Goal: Check status

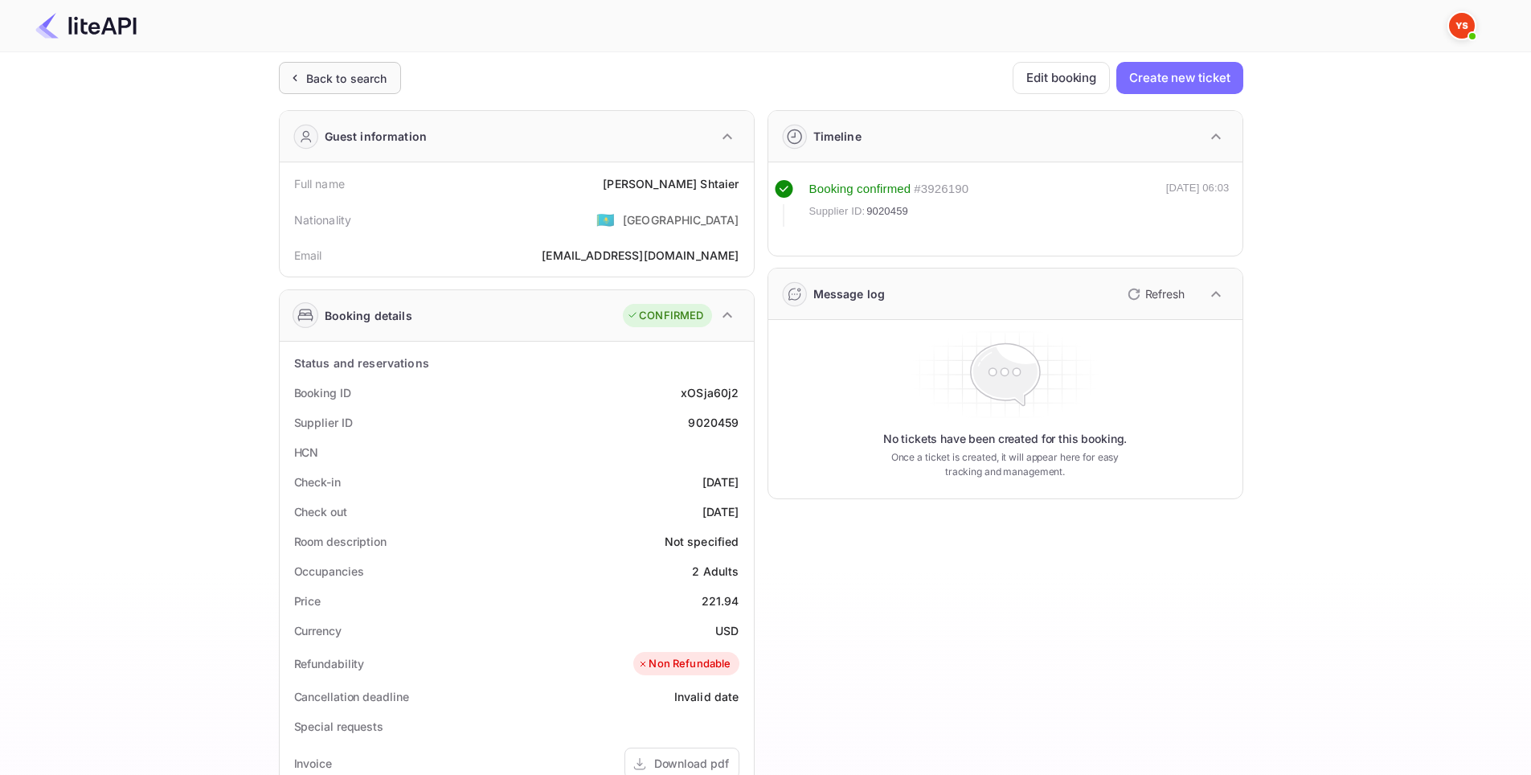
click at [318, 86] on div "Back to search" at bounding box center [346, 78] width 81 height 17
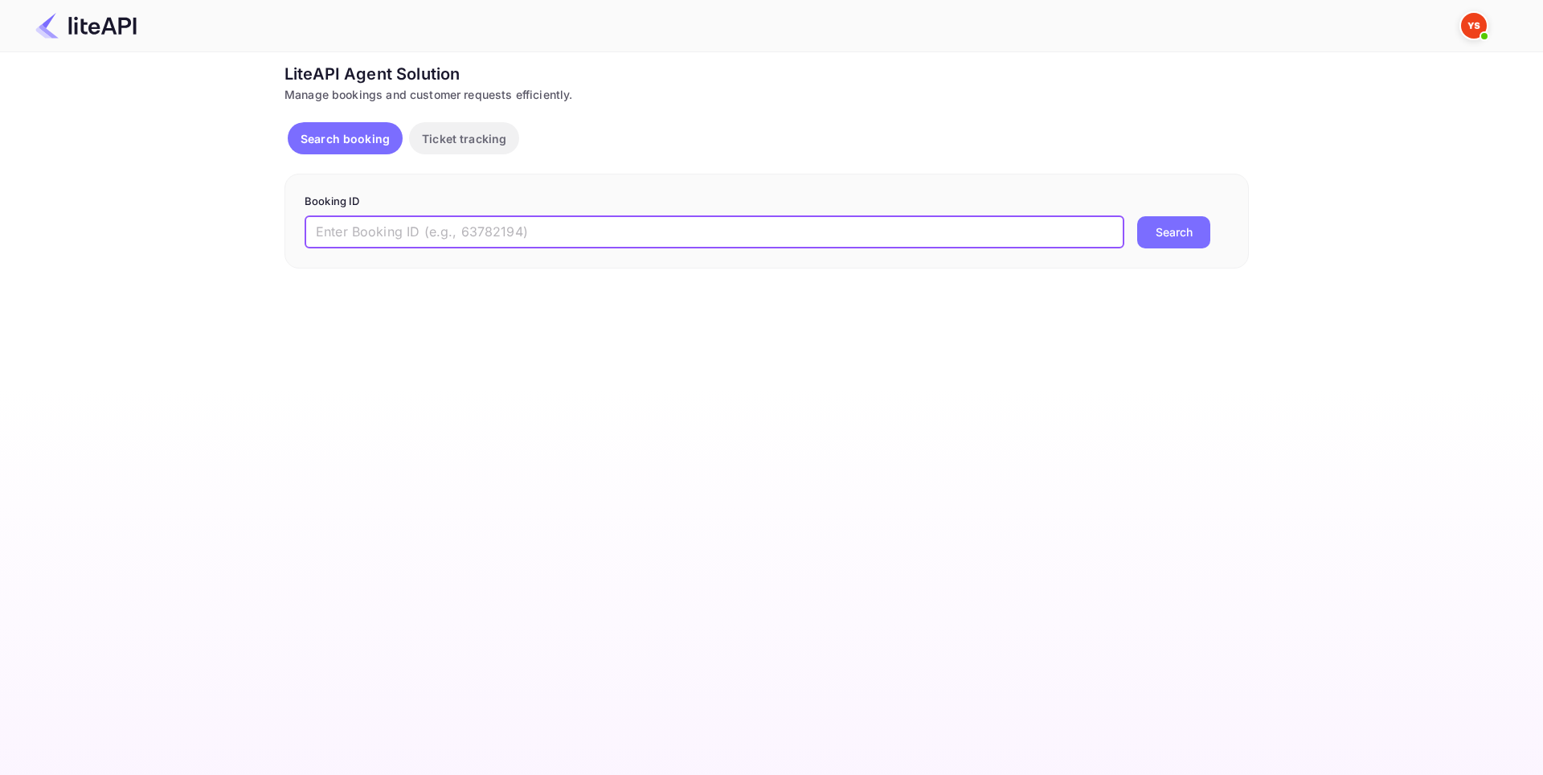
paste input "8953472"
click at [321, 232] on input "8953472" at bounding box center [715, 232] width 820 height 32
type input "8953472"
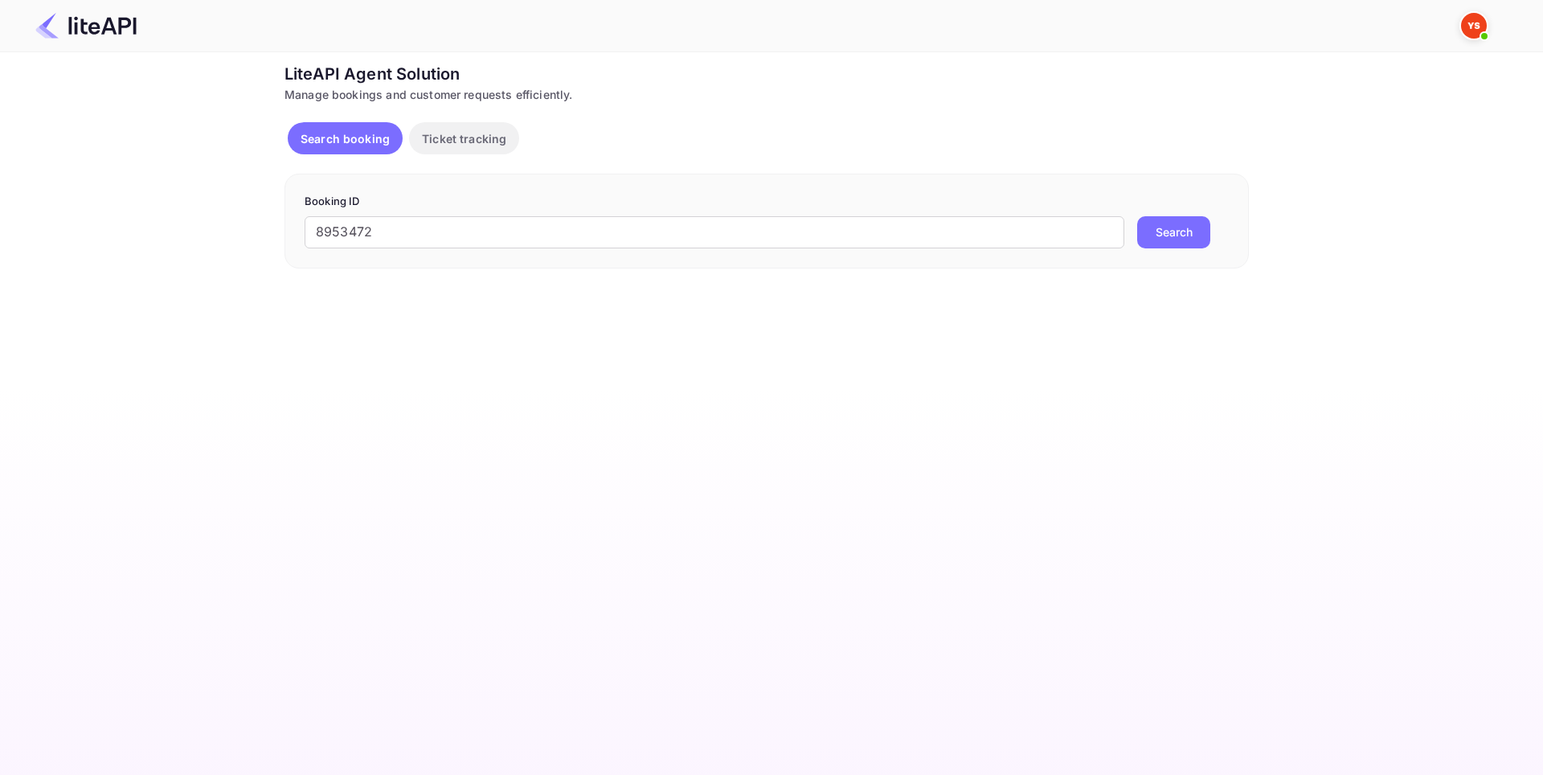
click at [1164, 232] on button "Search" at bounding box center [1173, 232] width 73 height 32
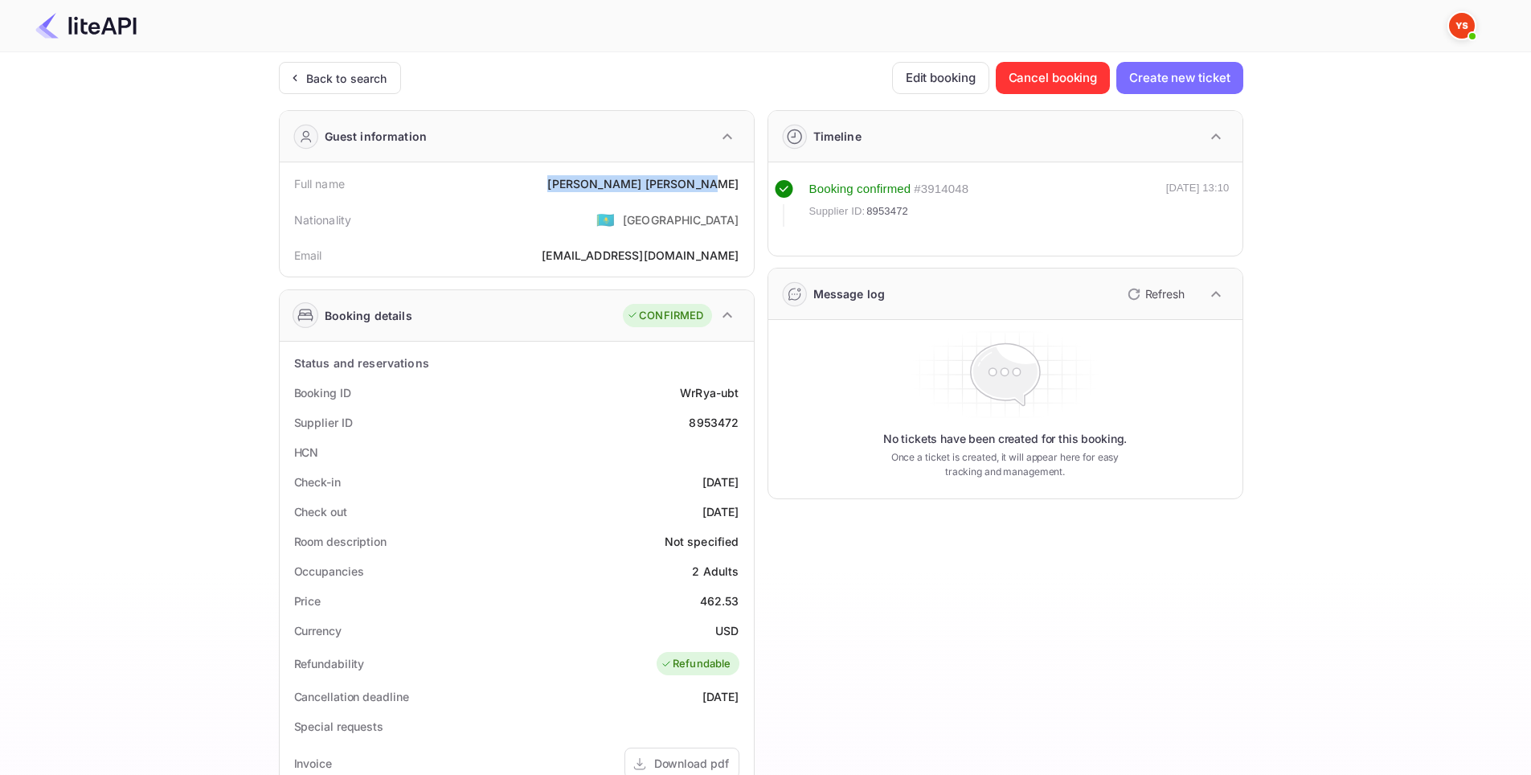
drag, startPoint x: 745, startPoint y: 185, endPoint x: 625, endPoint y: 182, distance: 119.8
click at [625, 182] on div "Full name [PERSON_NAME]" at bounding box center [516, 184] width 461 height 30
copy div "[PERSON_NAME]"
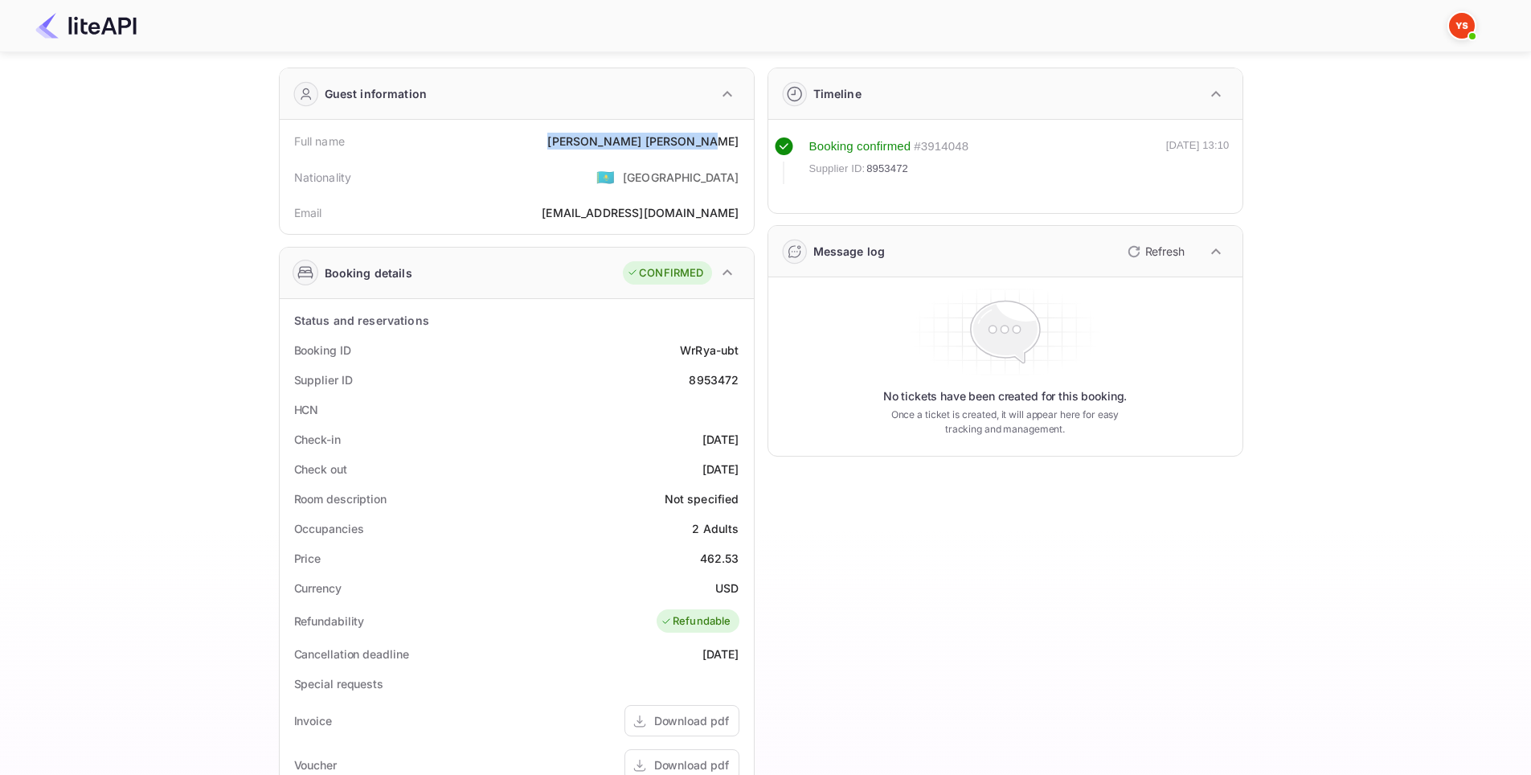
scroll to position [161, 0]
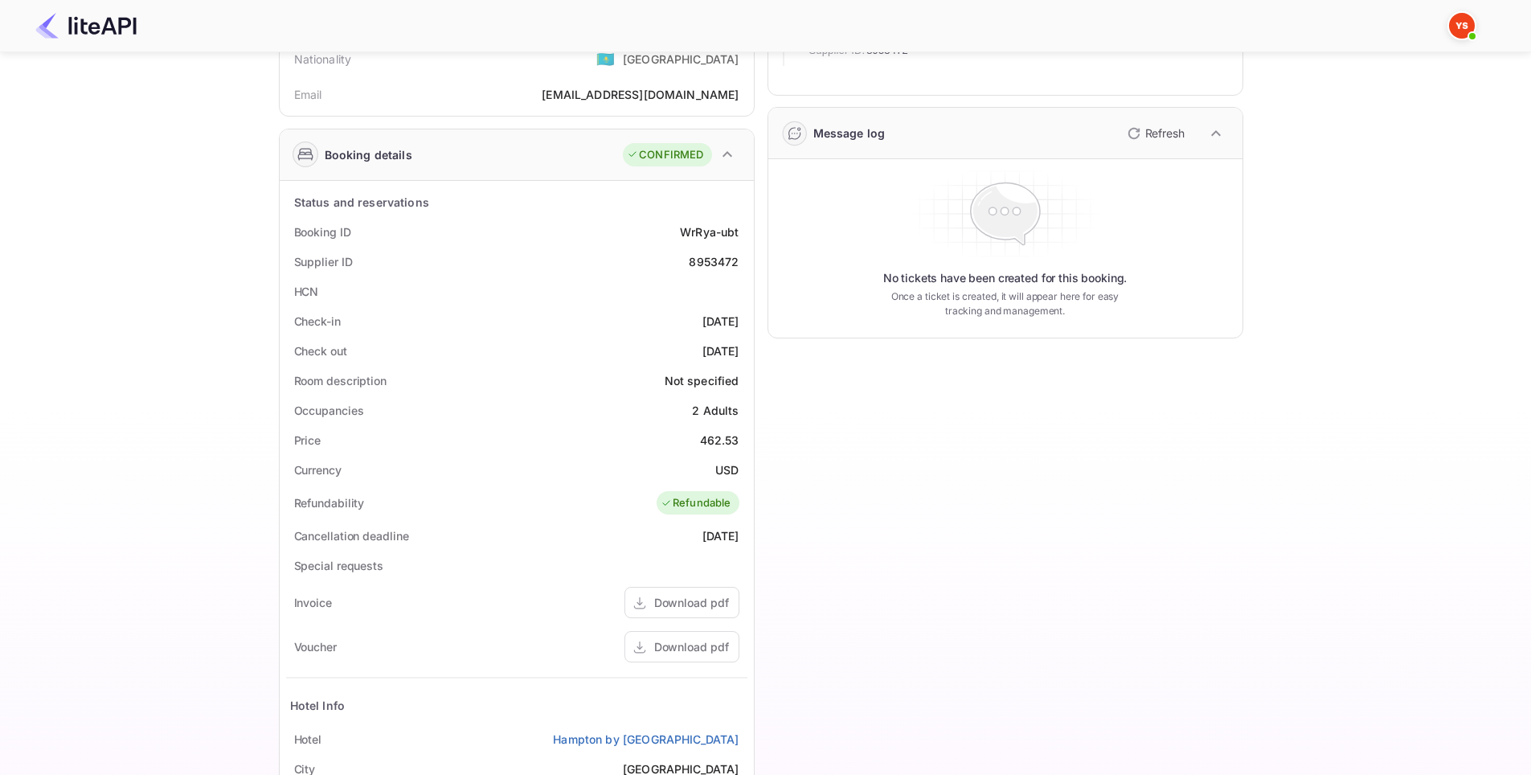
drag, startPoint x: 742, startPoint y: 327, endPoint x: 695, endPoint y: 311, distance: 49.3
click at [669, 321] on div "Check-in [DATE]" at bounding box center [516, 321] width 461 height 30
copy div "[DATE]"
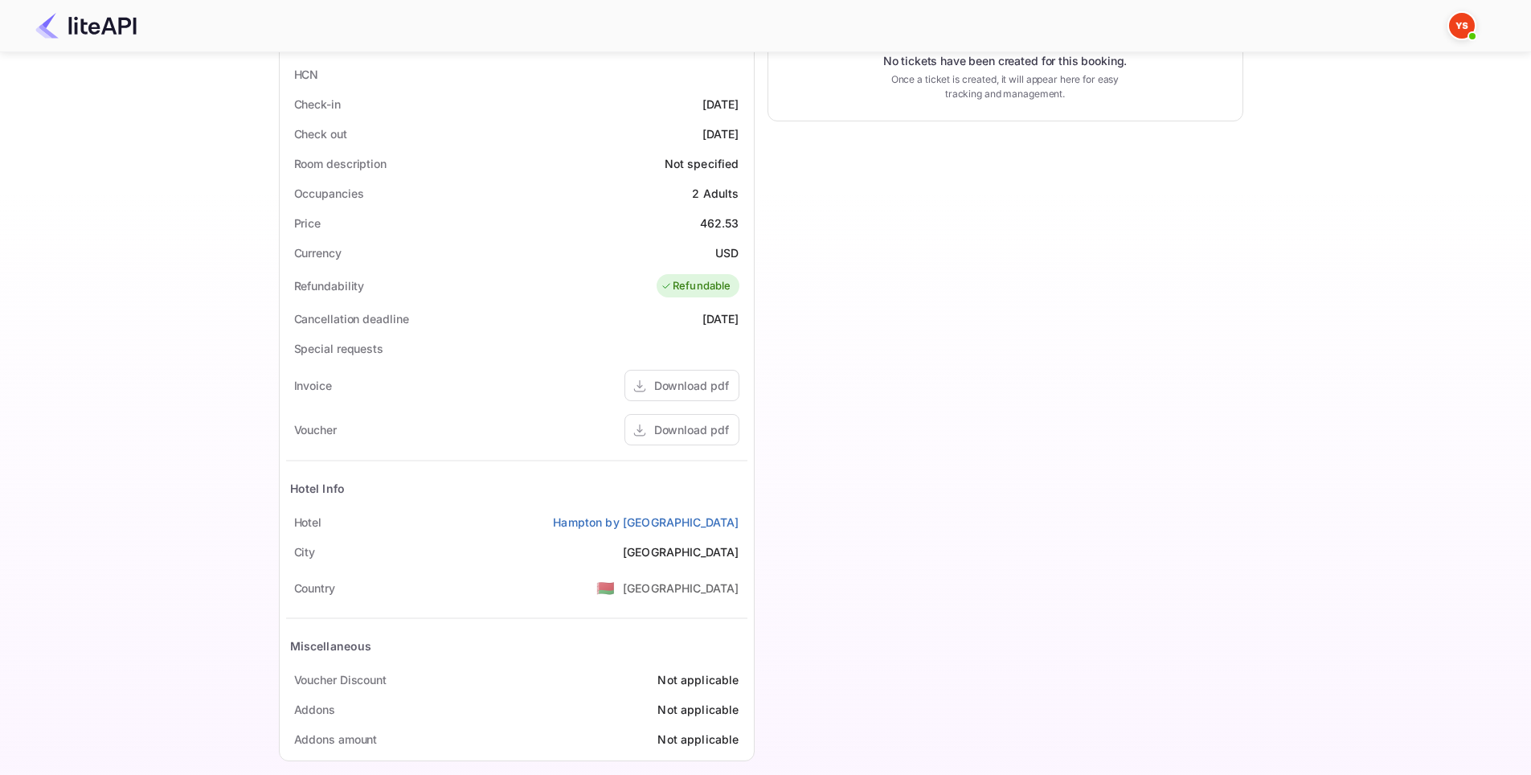
scroll to position [395, 0]
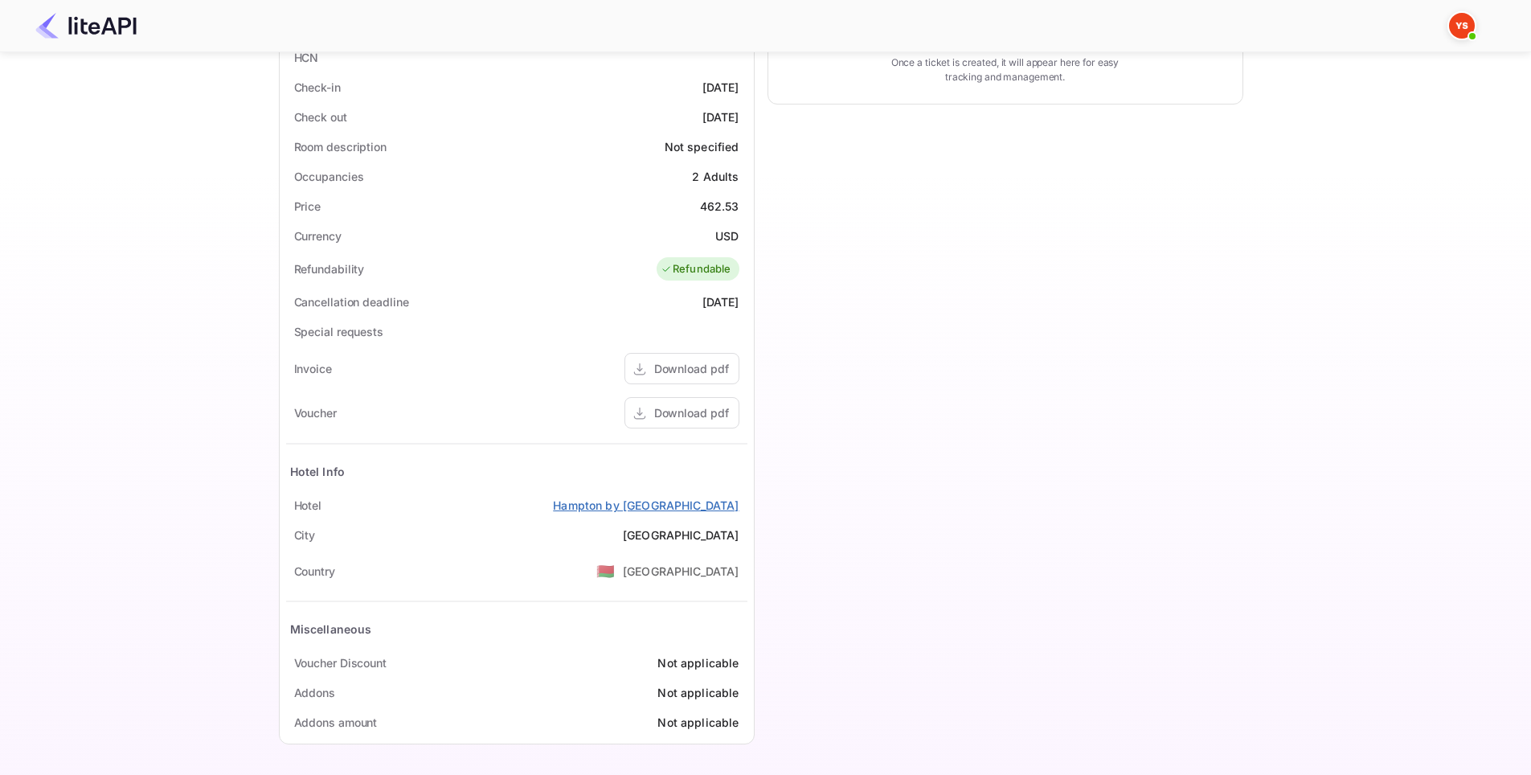
drag, startPoint x: 739, startPoint y: 506, endPoint x: 538, endPoint y: 504, distance: 201.7
click at [538, 504] on div "[GEOGRAPHIC_DATA] by [GEOGRAPHIC_DATA]" at bounding box center [516, 505] width 461 height 30
copy link "Hampton by [GEOGRAPHIC_DATA]"
